Goal: Information Seeking & Learning: Learn about a topic

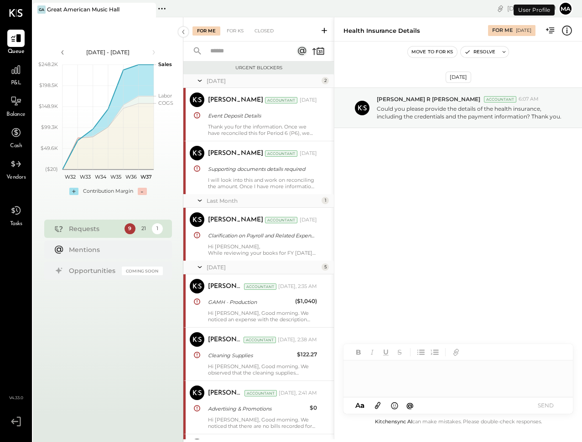
scroll to position [437, 0]
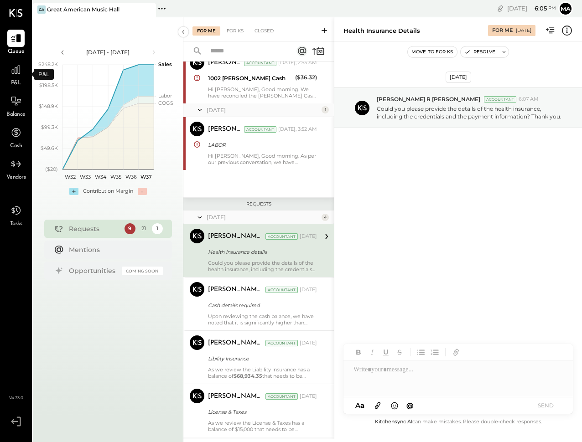
click at [22, 79] on div "P&L" at bounding box center [15, 74] width 17 height 26
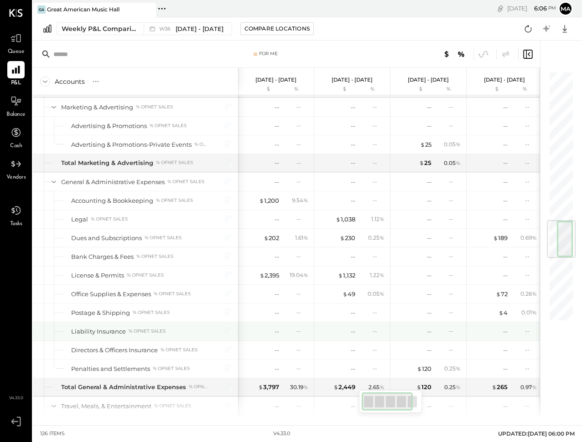
scroll to position [1273, 0]
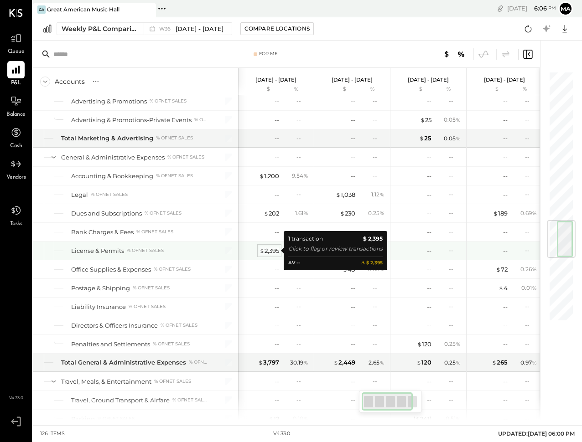
click at [270, 250] on div "$ 2,395" at bounding box center [270, 251] width 20 height 9
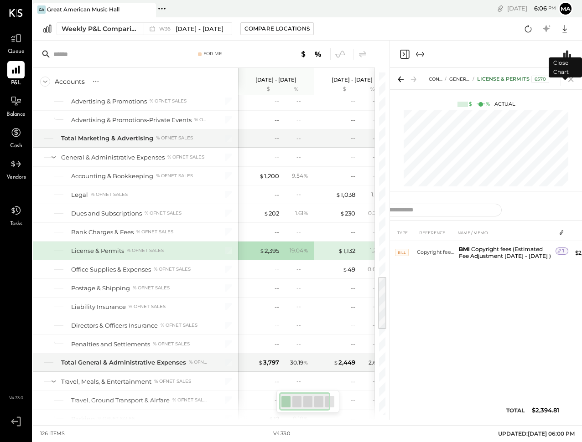
click at [572, 78] on icon at bounding box center [571, 79] width 13 height 13
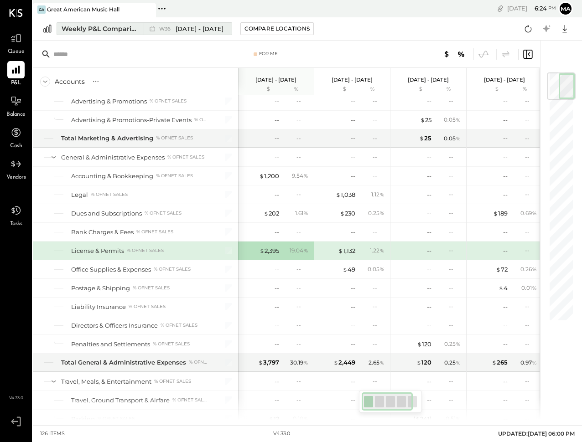
click at [178, 30] on span "[DATE] - [DATE]" at bounding box center [200, 29] width 48 height 9
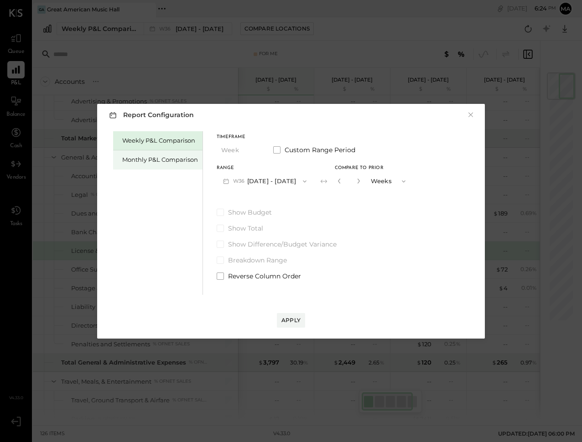
click at [150, 161] on div "Monthly P&L Comparison" at bounding box center [160, 160] width 76 height 9
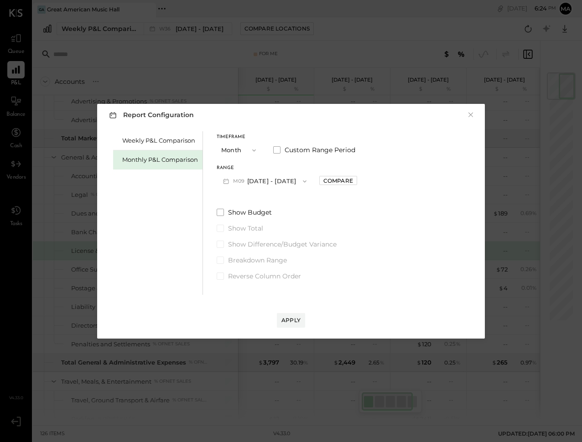
click at [250, 177] on button "M09 [DATE] - [DATE]" at bounding box center [265, 181] width 96 height 17
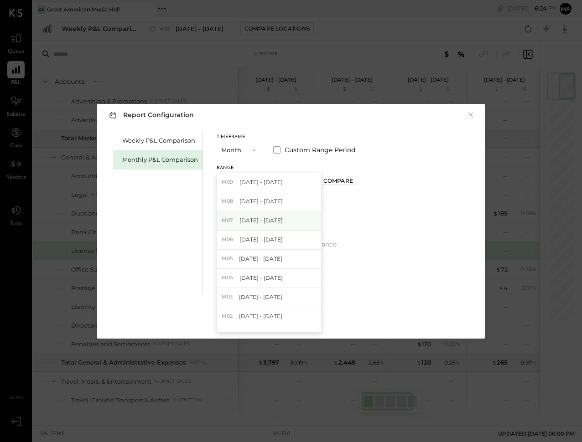
click at [276, 215] on div "M07 [DATE] - [DATE]" at bounding box center [269, 221] width 104 height 19
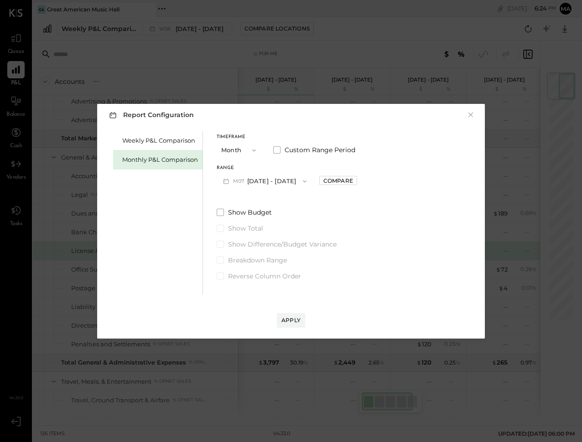
click at [296, 182] on span "button" at bounding box center [302, 181] width 12 height 7
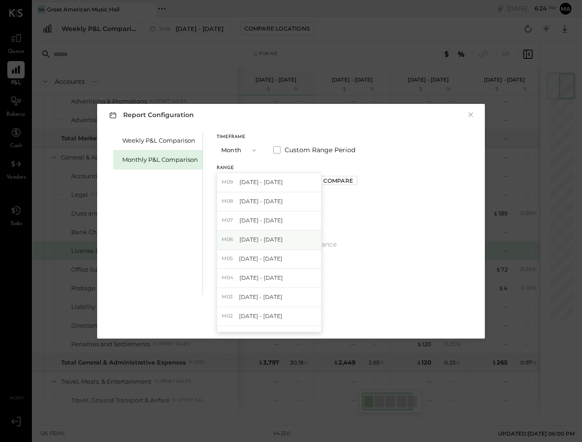
click at [266, 237] on span "[DATE] - [DATE]" at bounding box center [260, 240] width 43 height 8
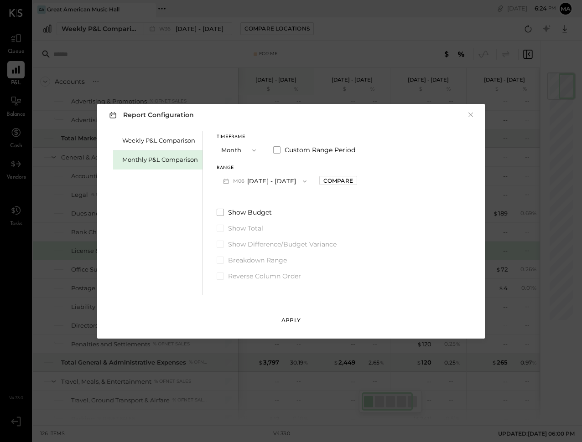
click at [298, 322] on div "Apply" at bounding box center [290, 321] width 19 height 8
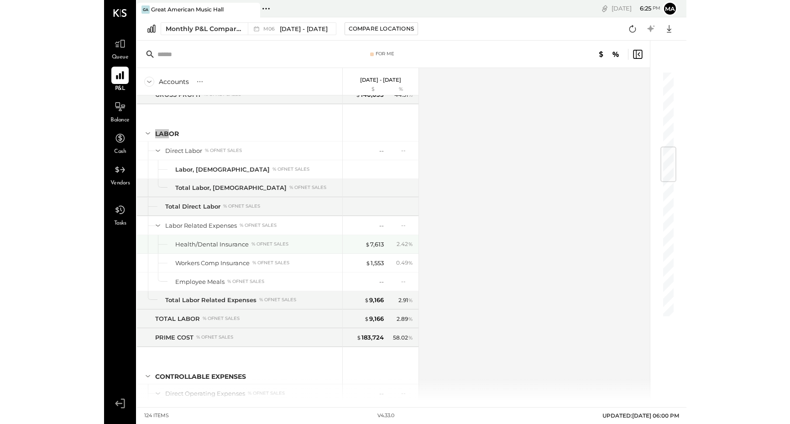
scroll to position [562, 0]
